Goal: Communication & Community: Connect with others

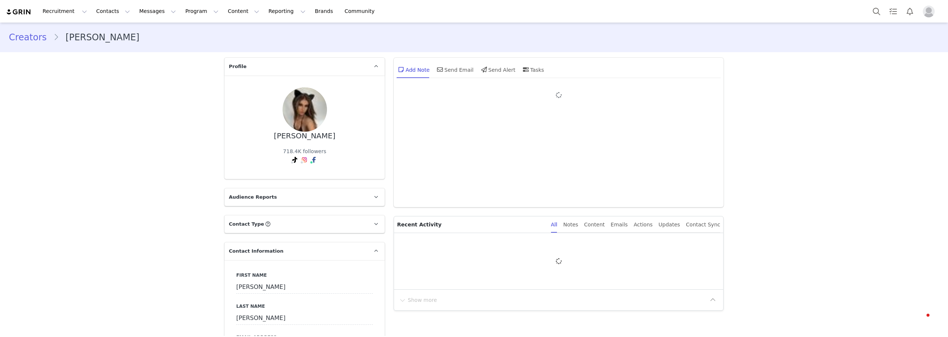
type input "+1 ([GEOGRAPHIC_DATA])"
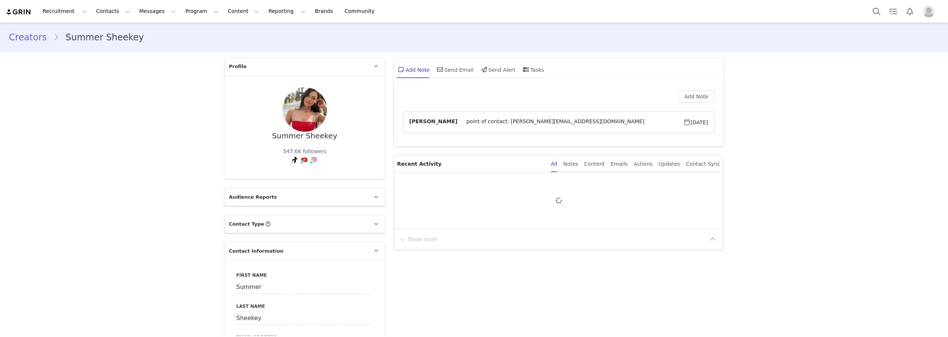
type input "+1 ([GEOGRAPHIC_DATA])"
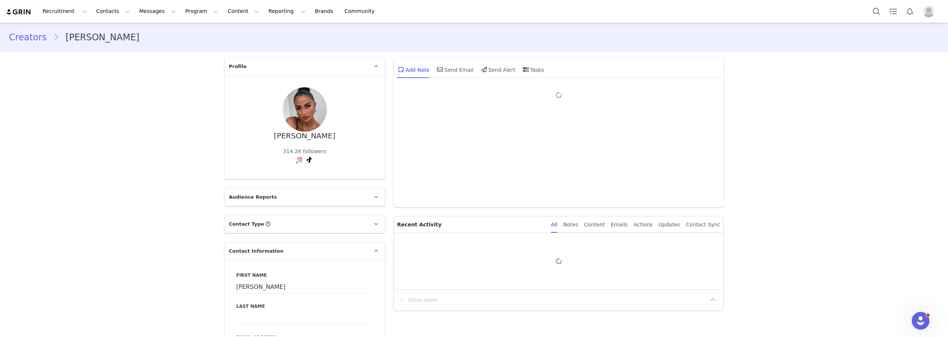
type input "+33 ([GEOGRAPHIC_DATA])"
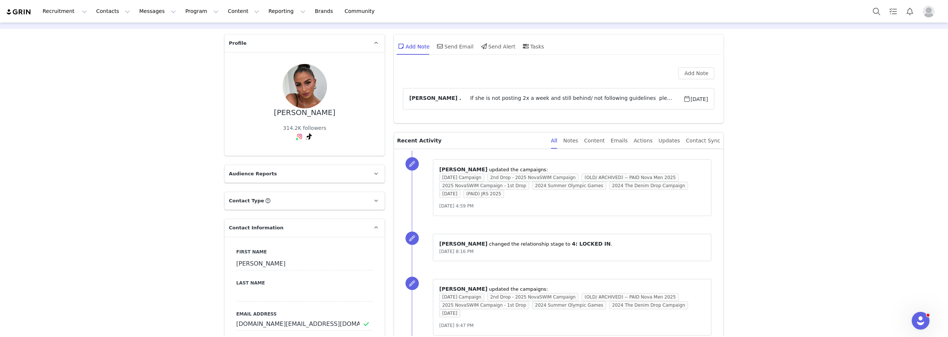
scroll to position [74, 0]
